Goal: Information Seeking & Learning: Check status

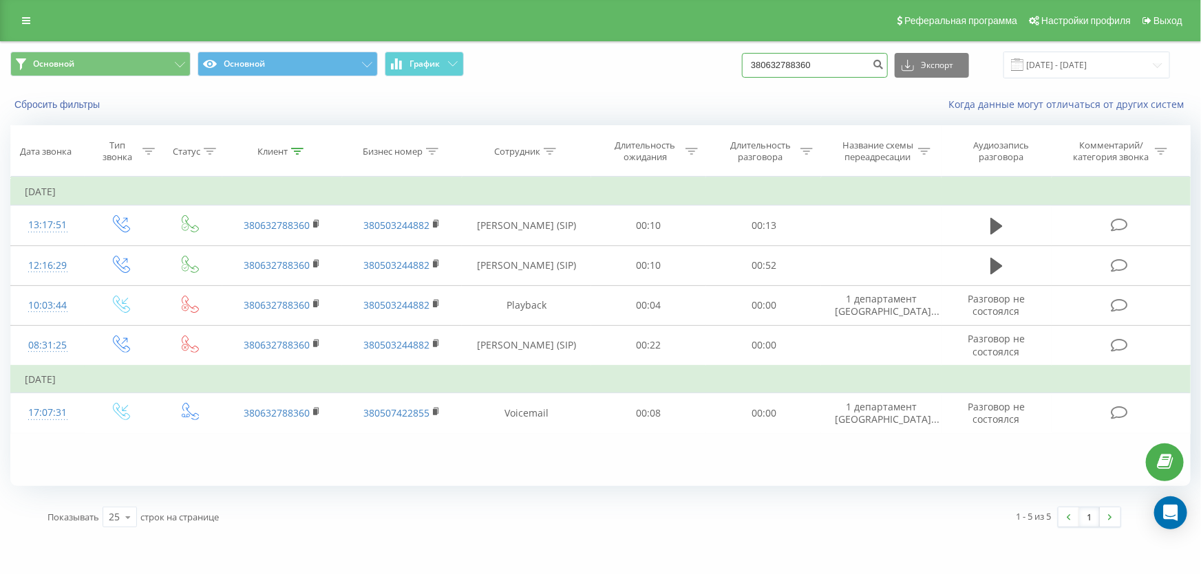
drag, startPoint x: 843, startPoint y: 71, endPoint x: 519, endPoint y: 67, distance: 324.7
click at [519, 69] on div "Основной Основной График 380632788360 Экспорт .csv .xls .xlsx [DATE] - [DATE]" at bounding box center [600, 65] width 1180 height 27
paste input "75855546"
type input "380675855546"
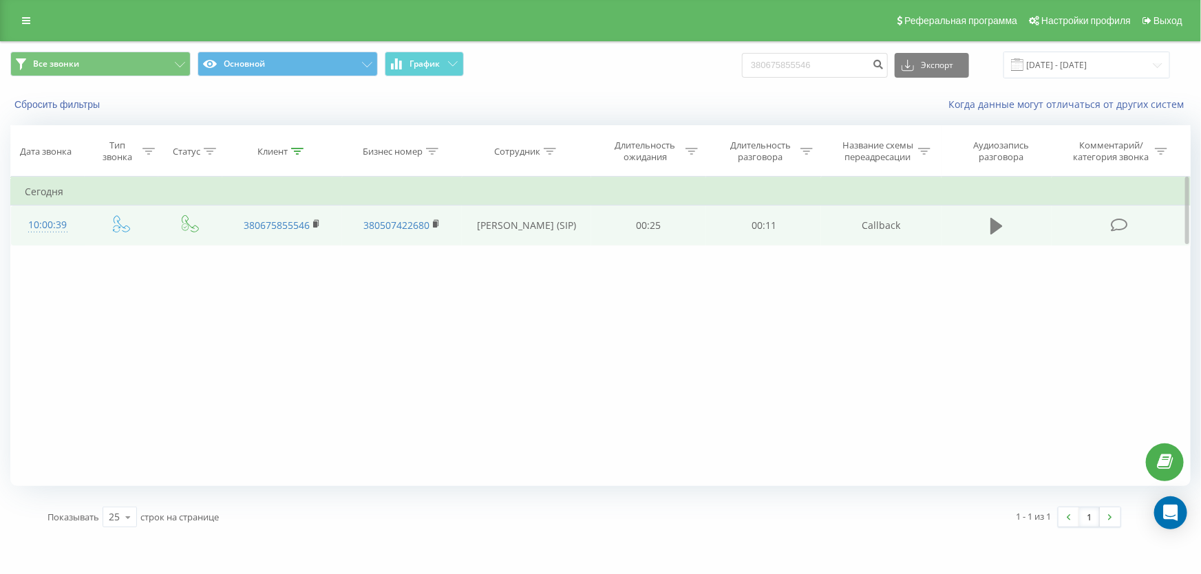
click at [991, 227] on icon at bounding box center [996, 226] width 12 height 17
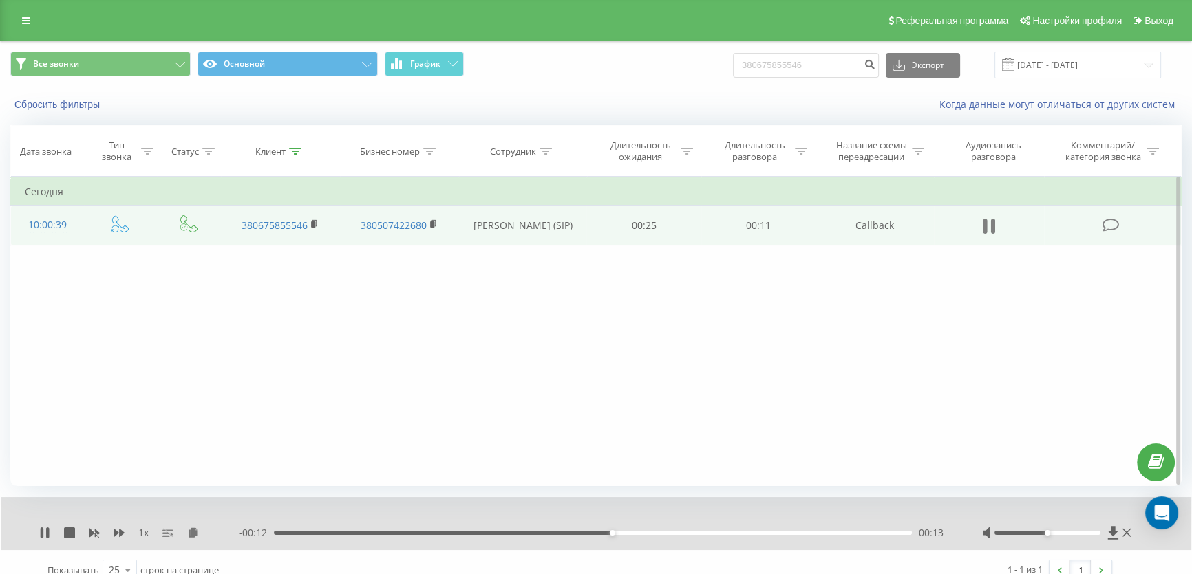
click at [983, 228] on icon at bounding box center [984, 226] width 4 height 15
drag, startPoint x: 837, startPoint y: 69, endPoint x: 407, endPoint y: 5, distance: 435.4
click at [417, 22] on div "Реферальная программа Настройки профиля Выход Все звонки Основной График 380675…" at bounding box center [596, 295] width 1192 height 591
paste input "60189603"
type input "380660189603"
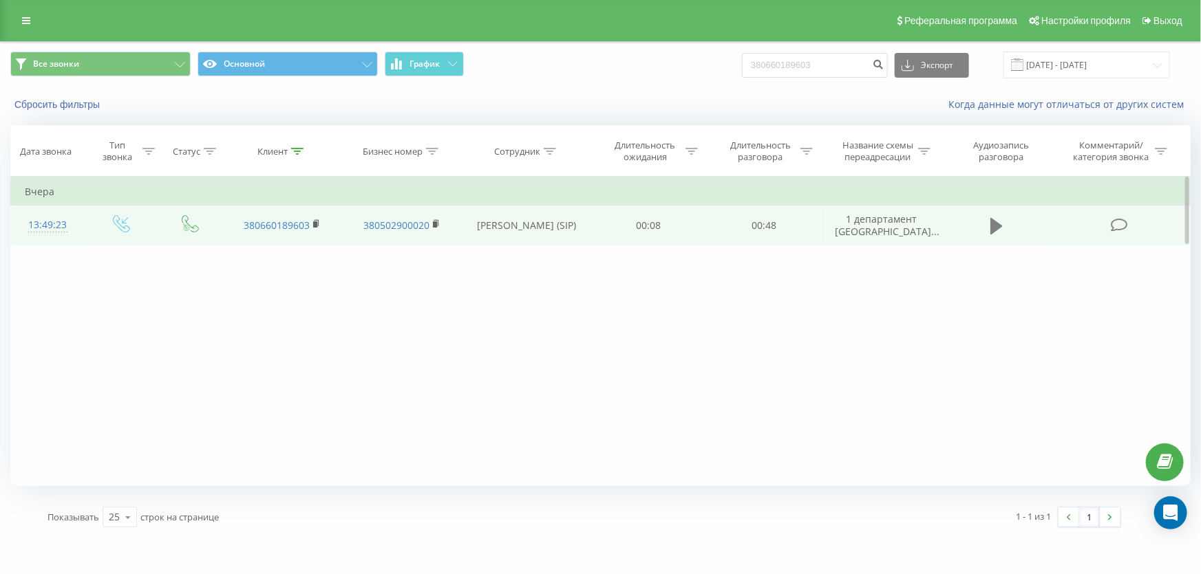
click at [991, 233] on icon at bounding box center [996, 226] width 12 height 17
